Goal: Use online tool/utility: Use online tool/utility

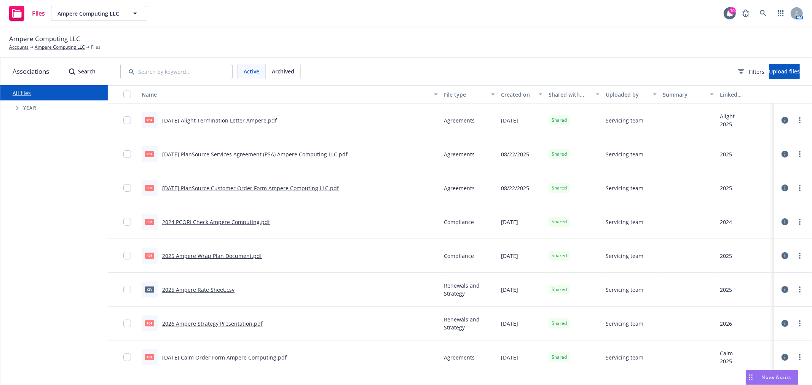
click at [767, 380] on span "Nova Assist" at bounding box center [777, 377] width 30 height 6
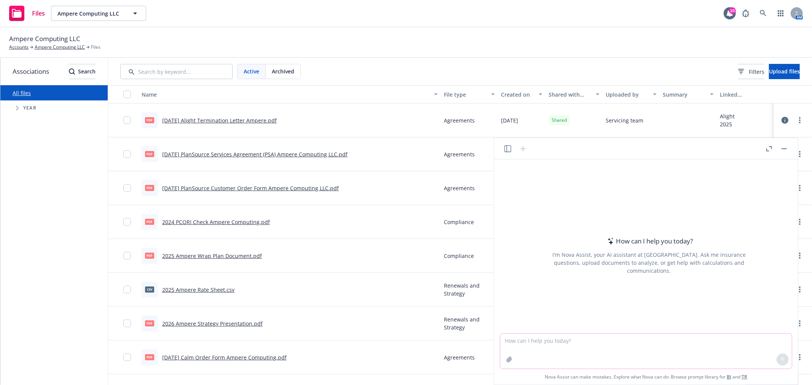
click at [601, 345] on textarea at bounding box center [646, 351] width 292 height 35
paste textarea "I wanted to inform you that there has been a contact update for the [PERSON_NAM…"
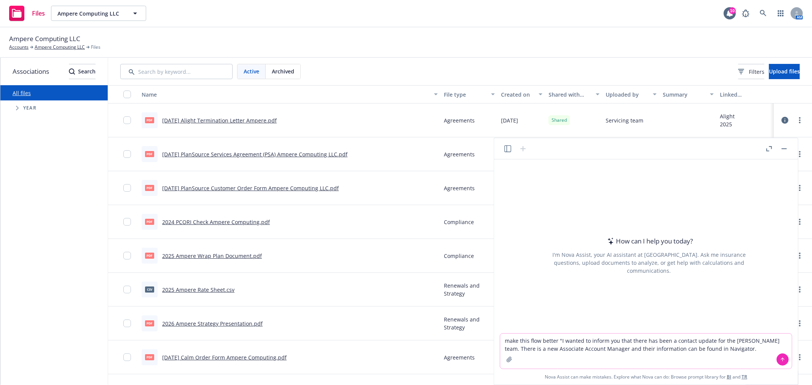
type textarea "make this flow better "I wanted to inform you that there has been a contact upd…"
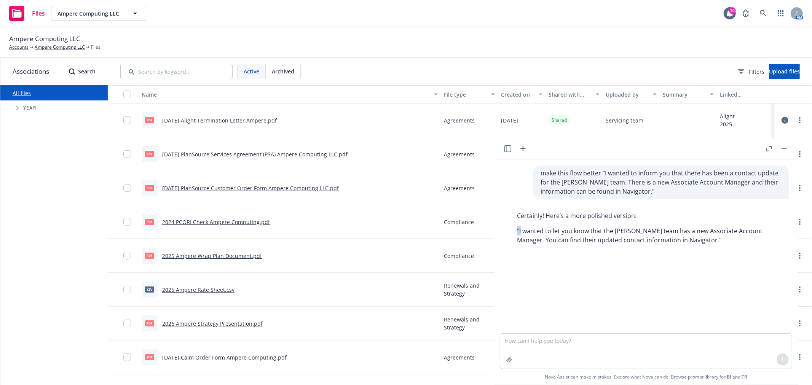
click at [522, 232] on p ""I wanted to let you know that the [PERSON_NAME] team has a new Associate Accou…" at bounding box center [649, 236] width 264 height 18
click at [520, 232] on p ""I wanted to let you know that the [PERSON_NAME] team has a new Associate Accou…" at bounding box center [649, 236] width 264 height 18
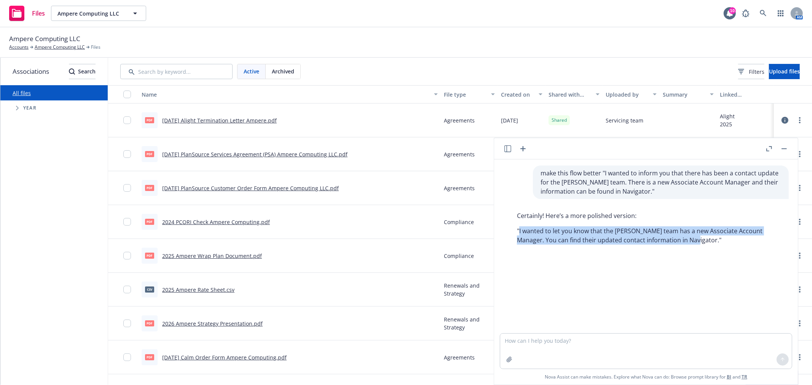
drag, startPoint x: 519, startPoint y: 231, endPoint x: 675, endPoint y: 246, distance: 156.8
click at [675, 246] on div "Certainly! Here’s a more polished version: "I wanted to let you know that the […" at bounding box center [650, 228] width 280 height 40
copy p "I wanted to let you know that the [PERSON_NAME] team has a new Associate Accoun…"
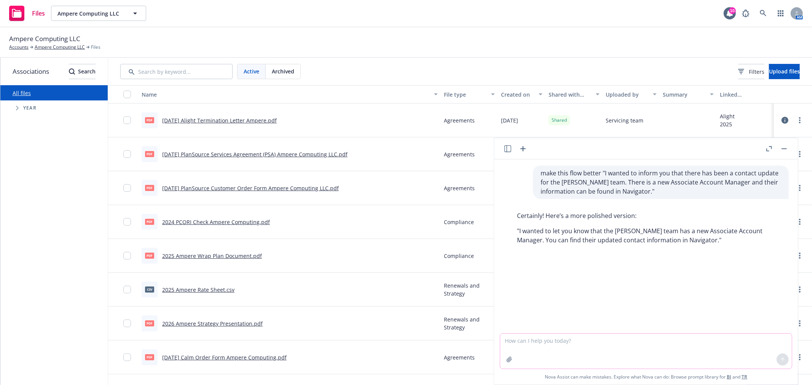
click at [589, 336] on textarea at bounding box center [646, 351] width 292 height 35
type textarea "more professional soudning please"
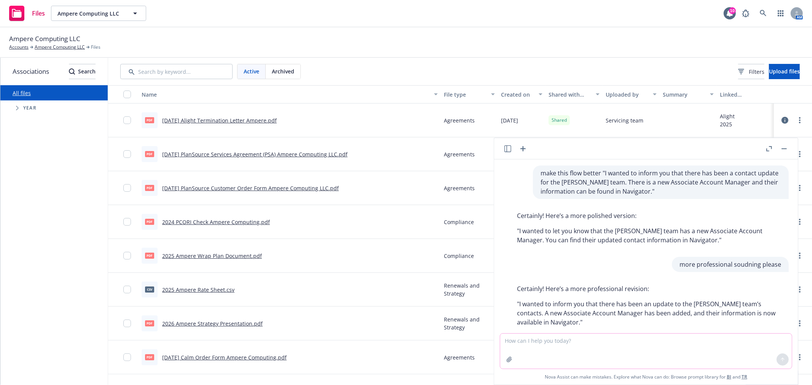
scroll to position [14, 0]
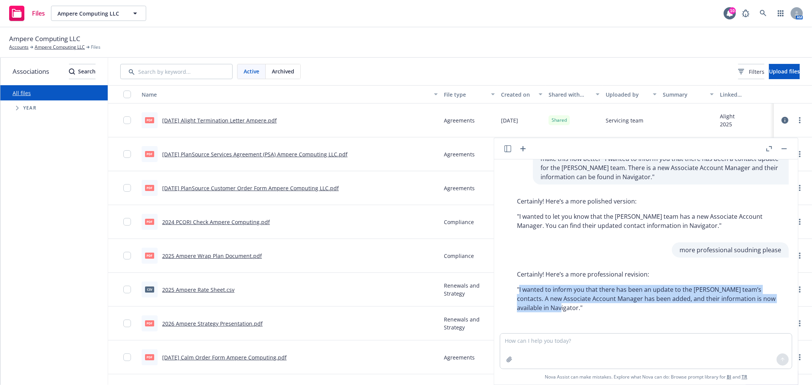
drag, startPoint x: 519, startPoint y: 289, endPoint x: 545, endPoint y: 314, distance: 36.4
click at [546, 313] on div "Certainly! Here’s a more professional revision: "I wanted to inform you that th…" at bounding box center [650, 291] width 280 height 49
copy p "I wanted to inform you that there has been an update to the [PERSON_NAME] team’…"
